Goal: Navigation & Orientation: Understand site structure

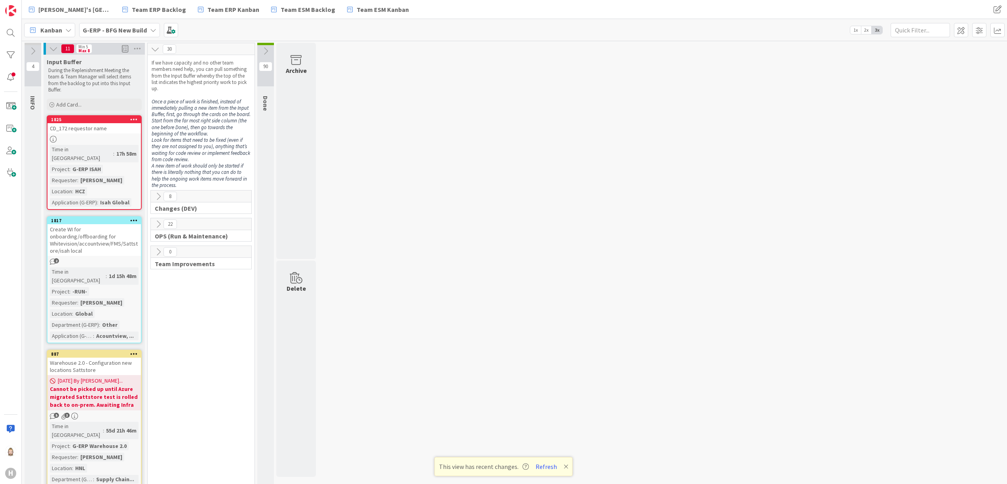
click at [121, 32] on b "G-ERP - BFG New Build" at bounding box center [115, 30] width 64 height 8
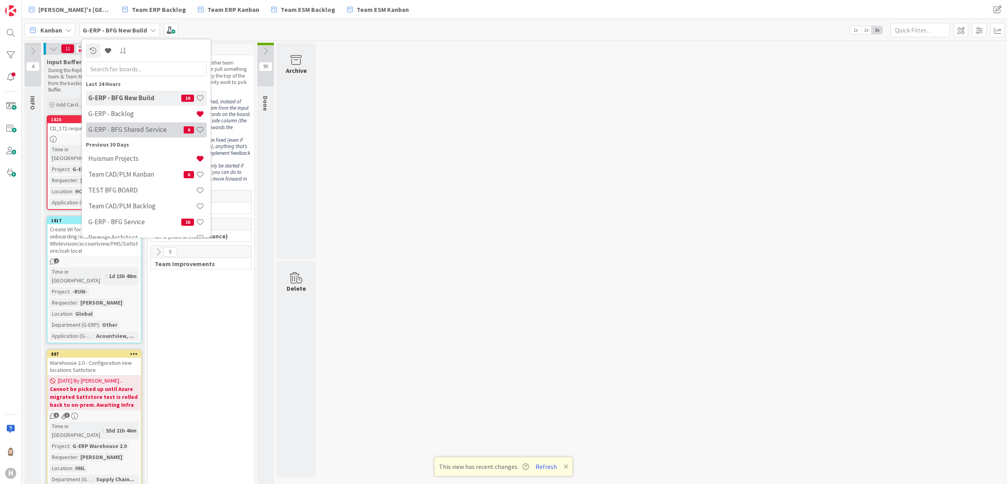
click at [143, 124] on div "G-ERP - BFG Shared Service 6" at bounding box center [146, 129] width 121 height 15
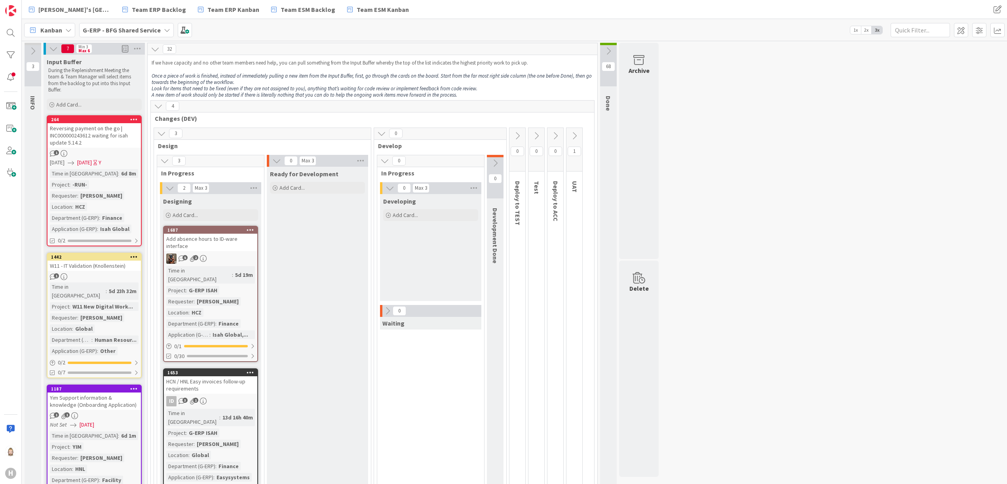
click at [156, 102] on icon at bounding box center [158, 106] width 9 height 9
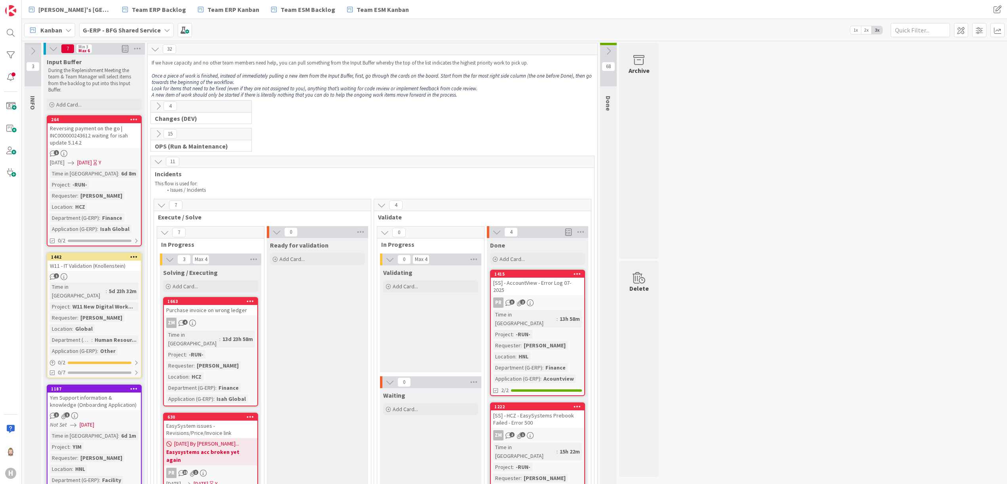
click at [158, 160] on icon at bounding box center [158, 161] width 9 height 9
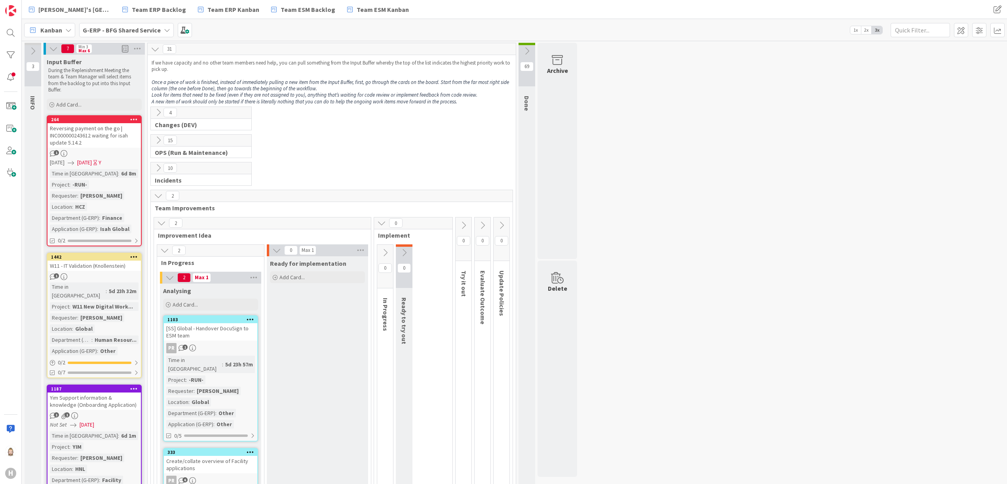
click at [154, 194] on icon at bounding box center [158, 195] width 9 height 9
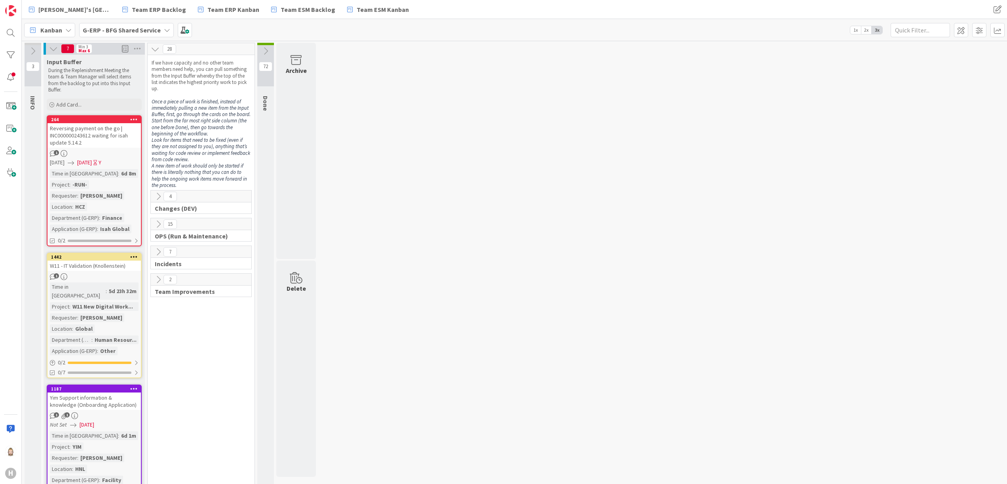
click at [156, 45] on icon at bounding box center [155, 49] width 9 height 9
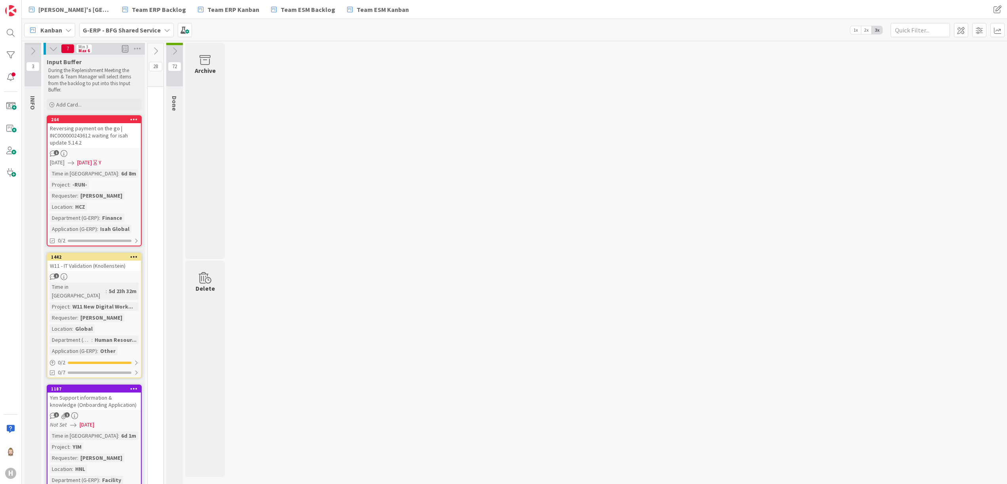
click at [156, 48] on icon at bounding box center [155, 51] width 9 height 9
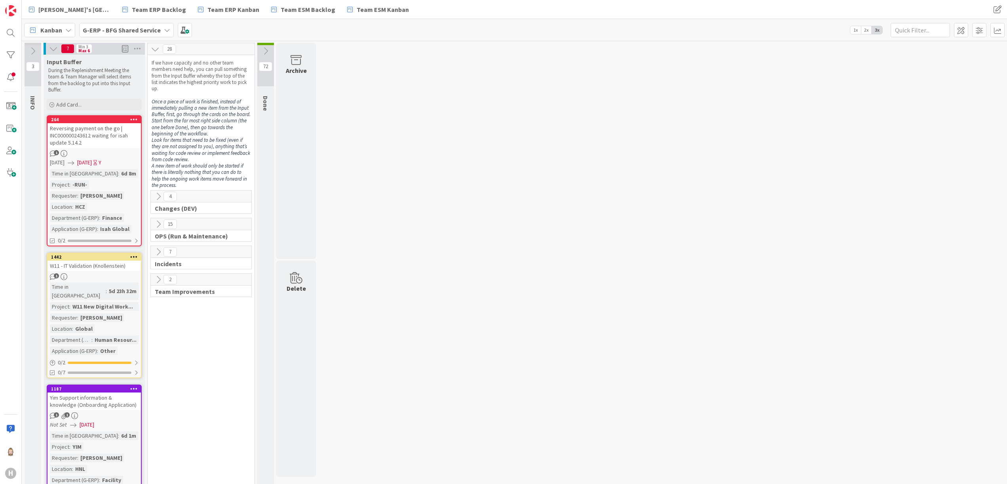
click at [157, 200] on icon at bounding box center [158, 196] width 9 height 9
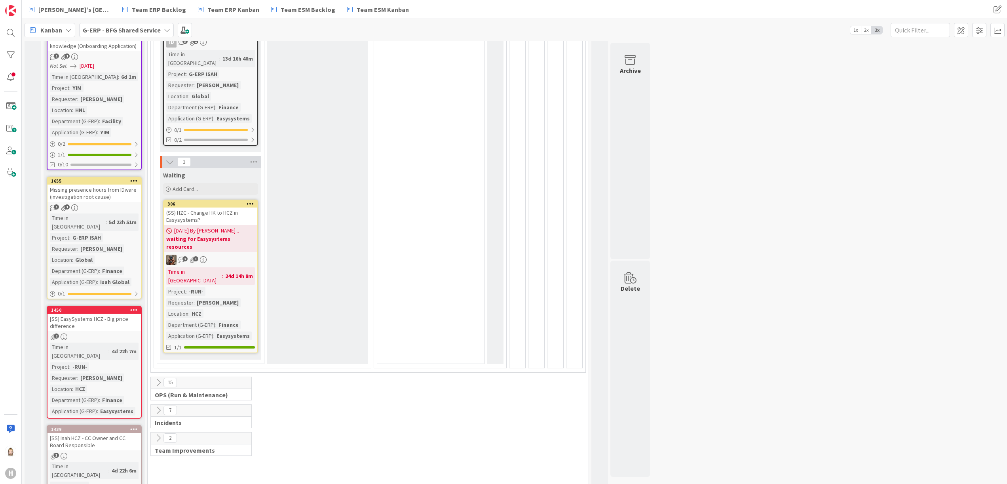
scroll to position [475, 0]
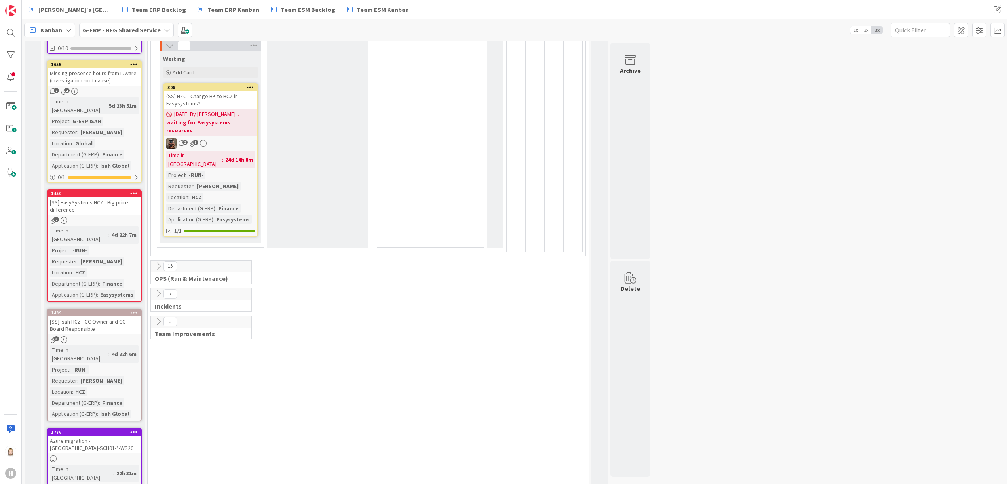
click at [155, 262] on icon at bounding box center [158, 266] width 9 height 9
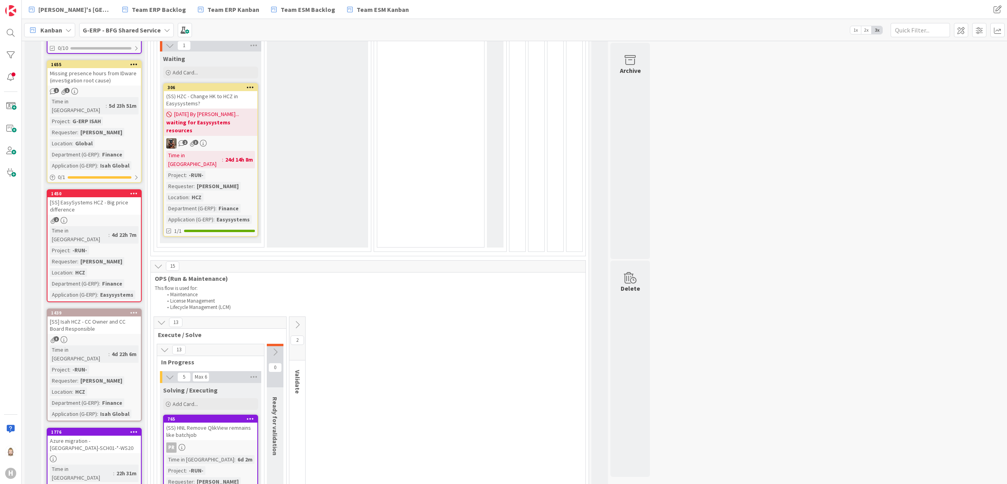
scroll to position [634, 0]
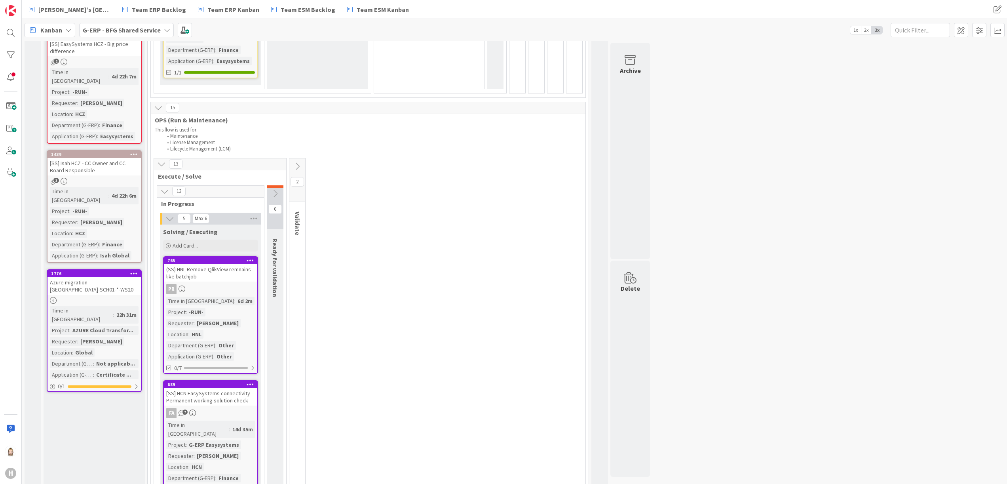
click at [278, 189] on icon at bounding box center [275, 193] width 9 height 9
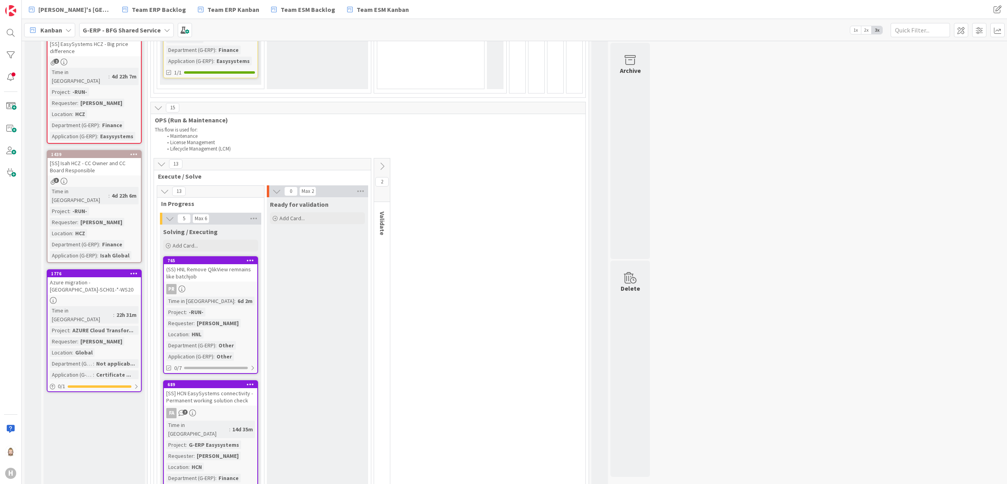
click at [383, 162] on icon at bounding box center [382, 166] width 9 height 9
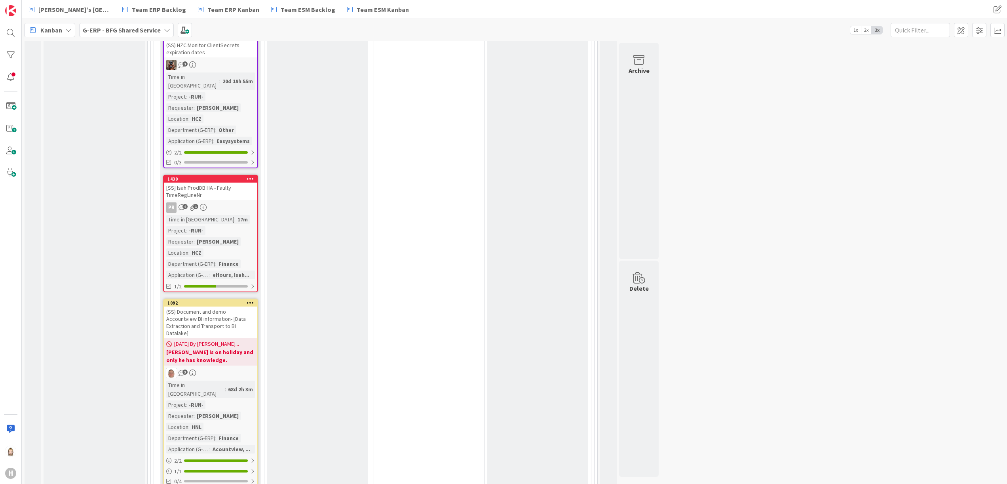
scroll to position [1187, 0]
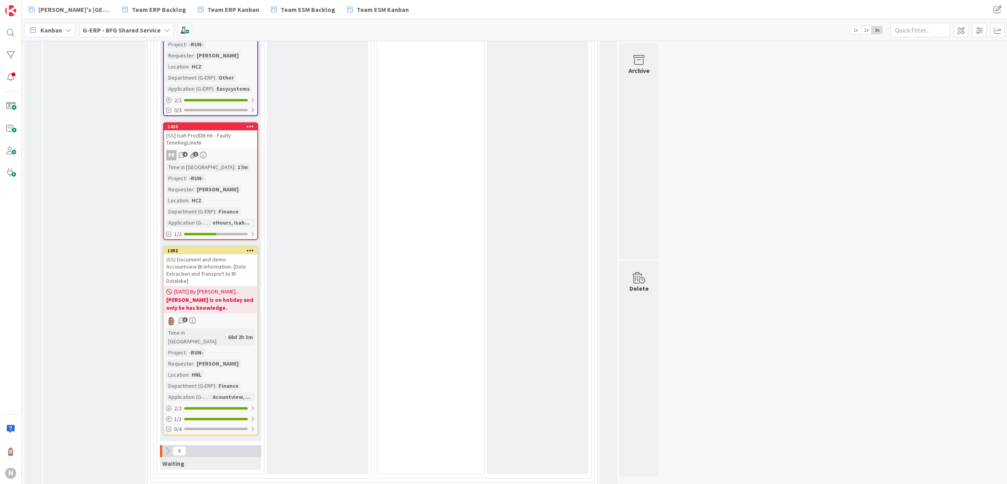
click at [158, 483] on icon at bounding box center [158, 492] width 9 height 9
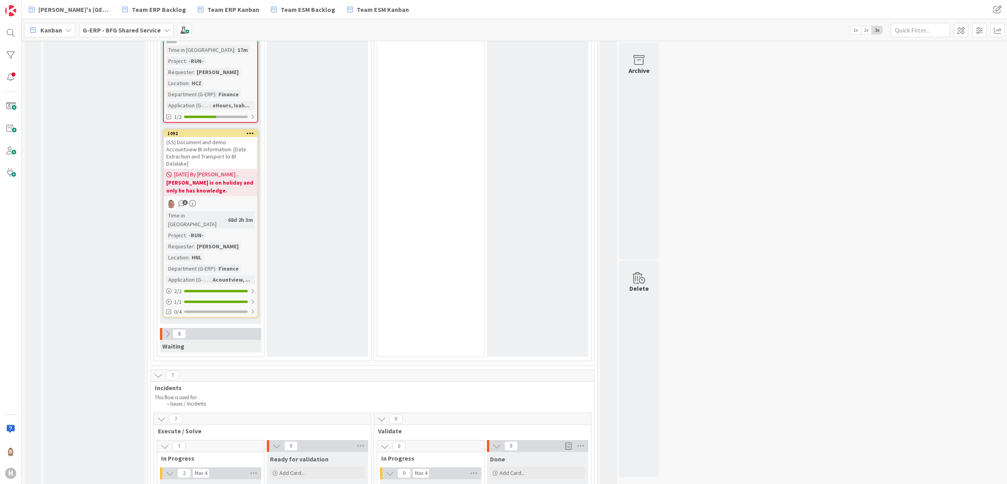
scroll to position [1583, 0]
